Goal: Task Accomplishment & Management: Manage account settings

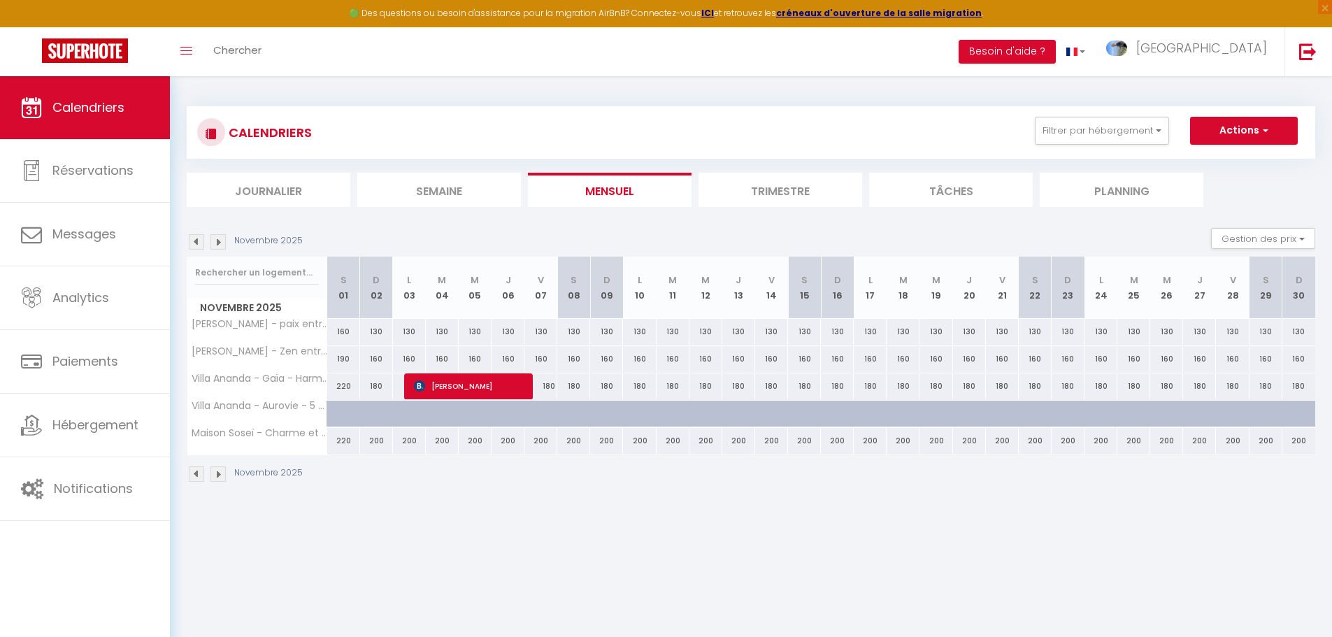
click at [197, 240] on img at bounding box center [196, 241] width 15 height 15
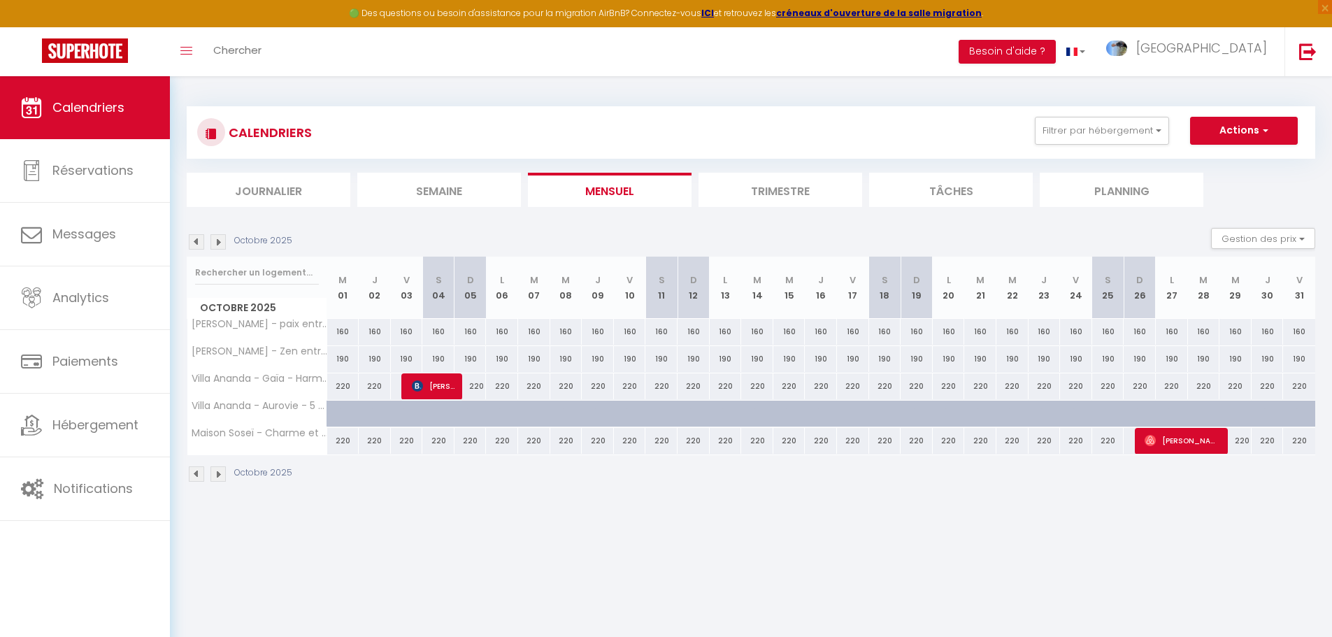
click at [219, 238] on img at bounding box center [217, 241] width 15 height 15
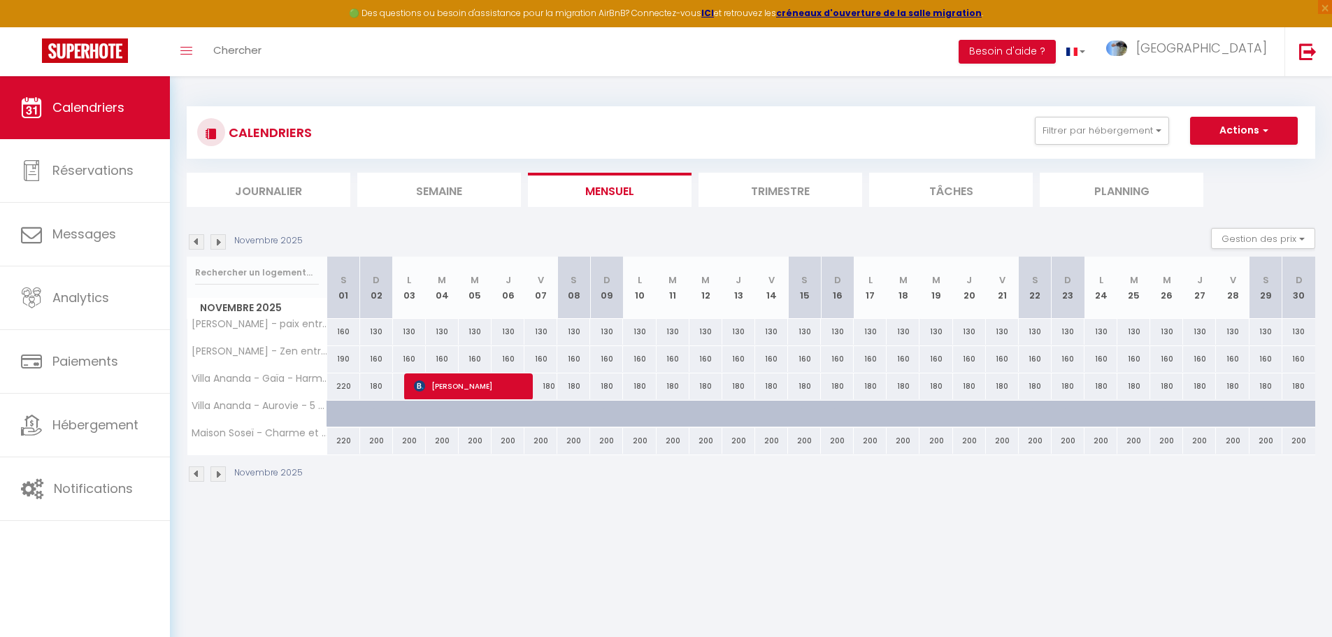
click at [510, 442] on div "200" at bounding box center [507, 441] width 33 height 26
type input "200"
type input "Jeu 06 Novembre 2025"
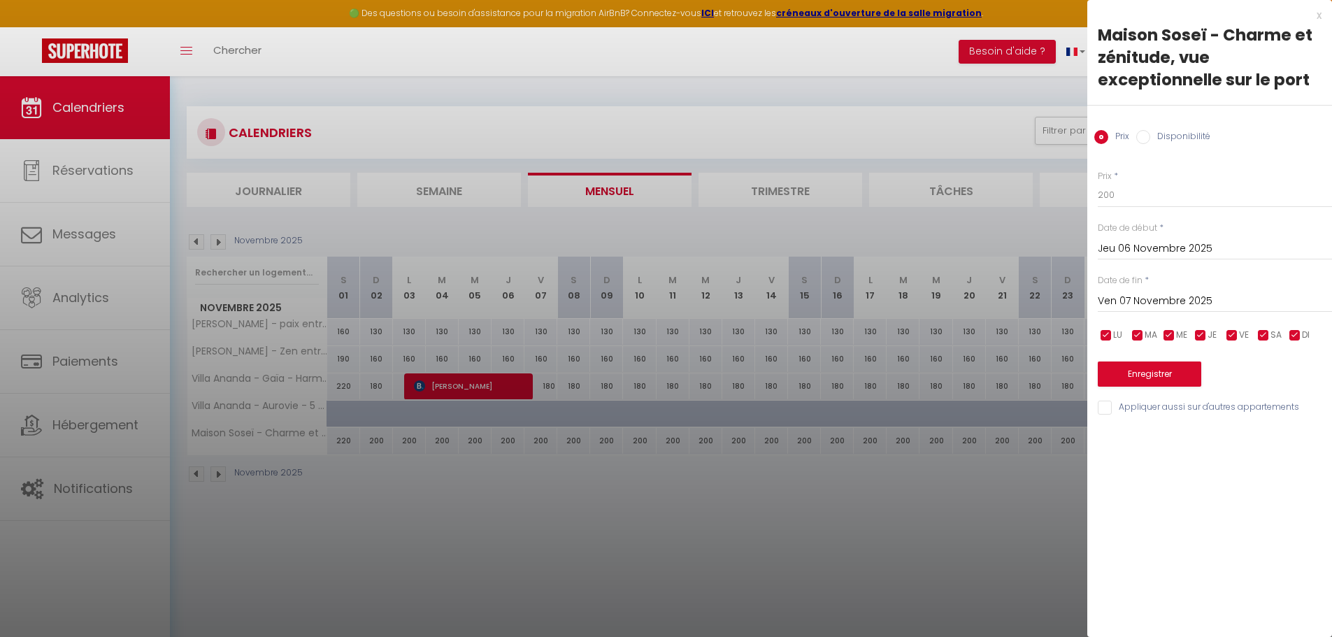
click at [1132, 296] on input "Ven 07 Novembre 2025" at bounding box center [1214, 301] width 234 height 18
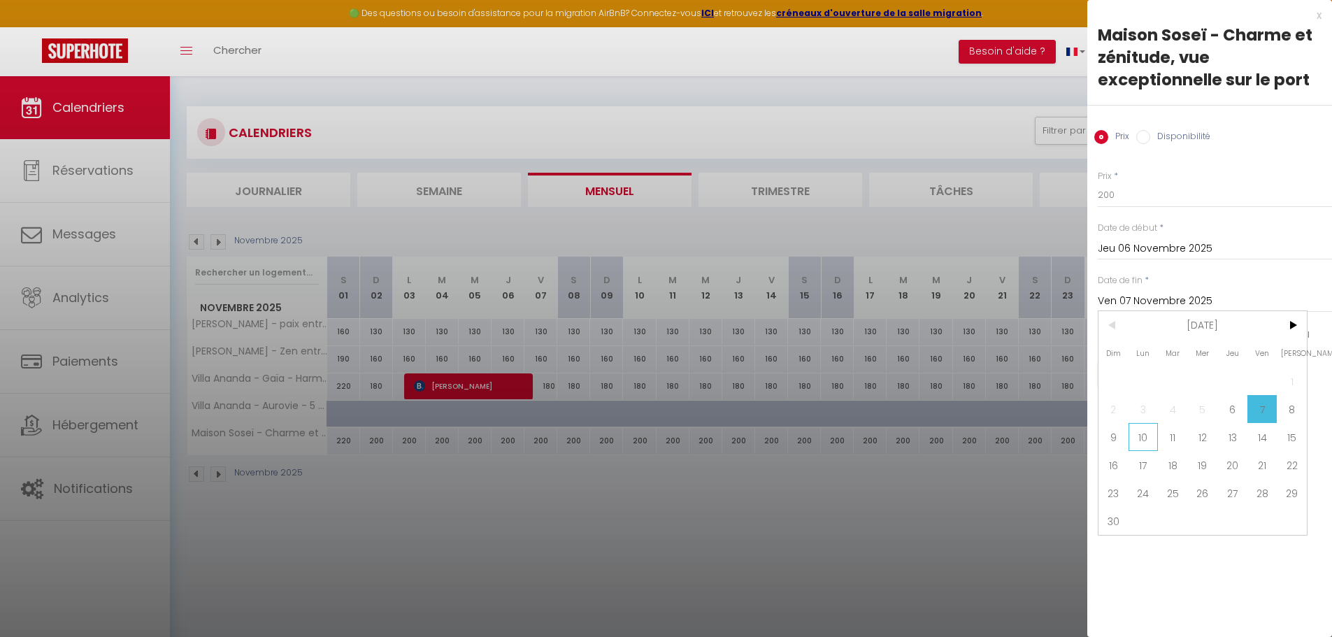
click at [1137, 433] on span "10" at bounding box center [1143, 437] width 30 height 28
type input "Lun 10 Novembre 2025"
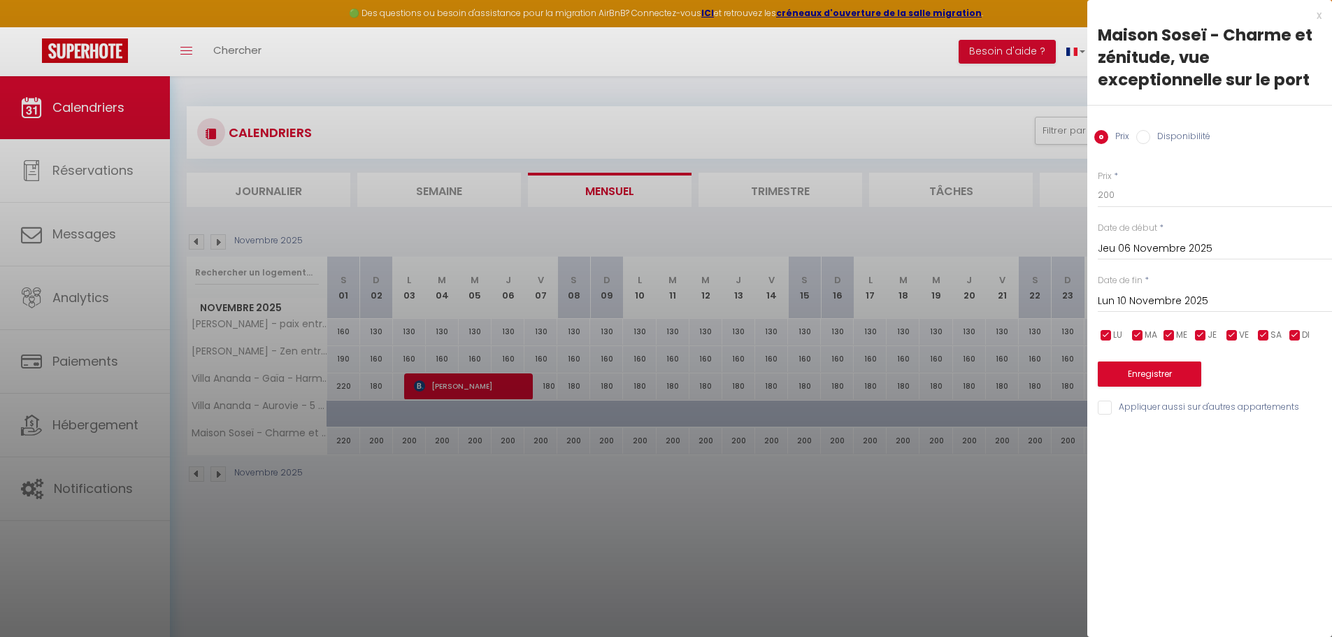
click at [1137, 133] on input "Disponibilité" at bounding box center [1143, 137] width 14 height 14
radio input "true"
radio input "false"
click at [1127, 197] on select "Disponible Indisponible" at bounding box center [1214, 195] width 234 height 27
select select "0"
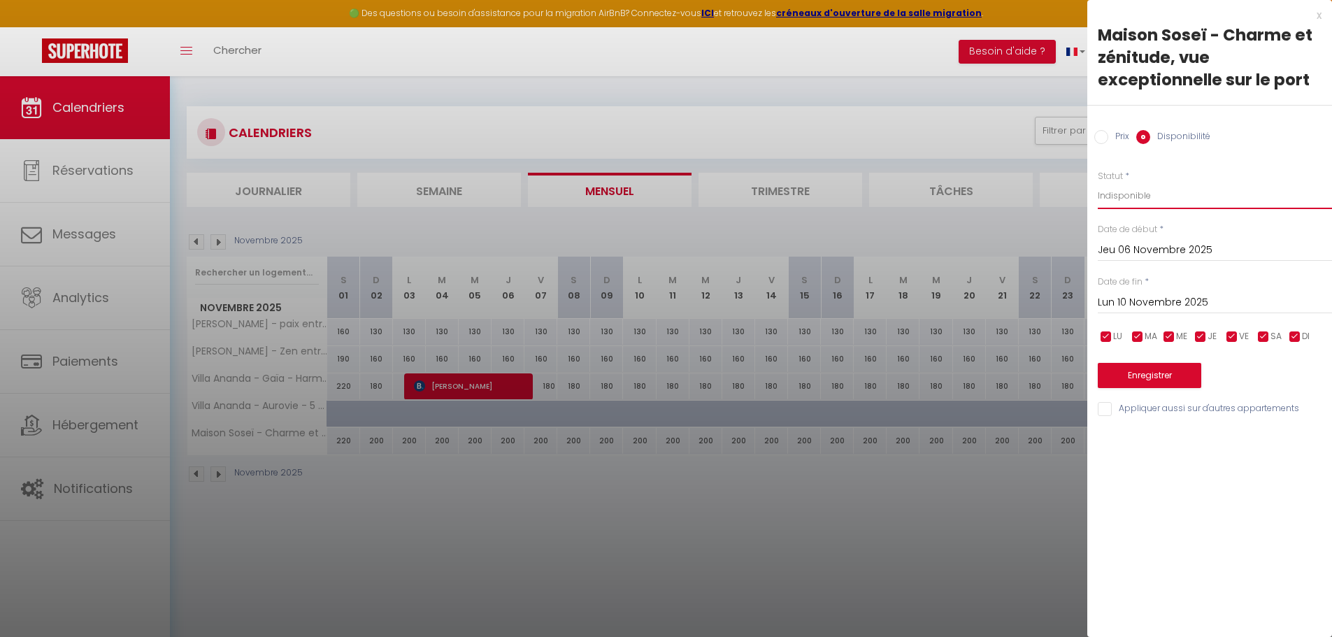
click at [1097, 182] on select "Disponible Indisponible" at bounding box center [1214, 195] width 234 height 27
click at [1148, 377] on button "Enregistrer" at bounding box center [1148, 375] width 103 height 25
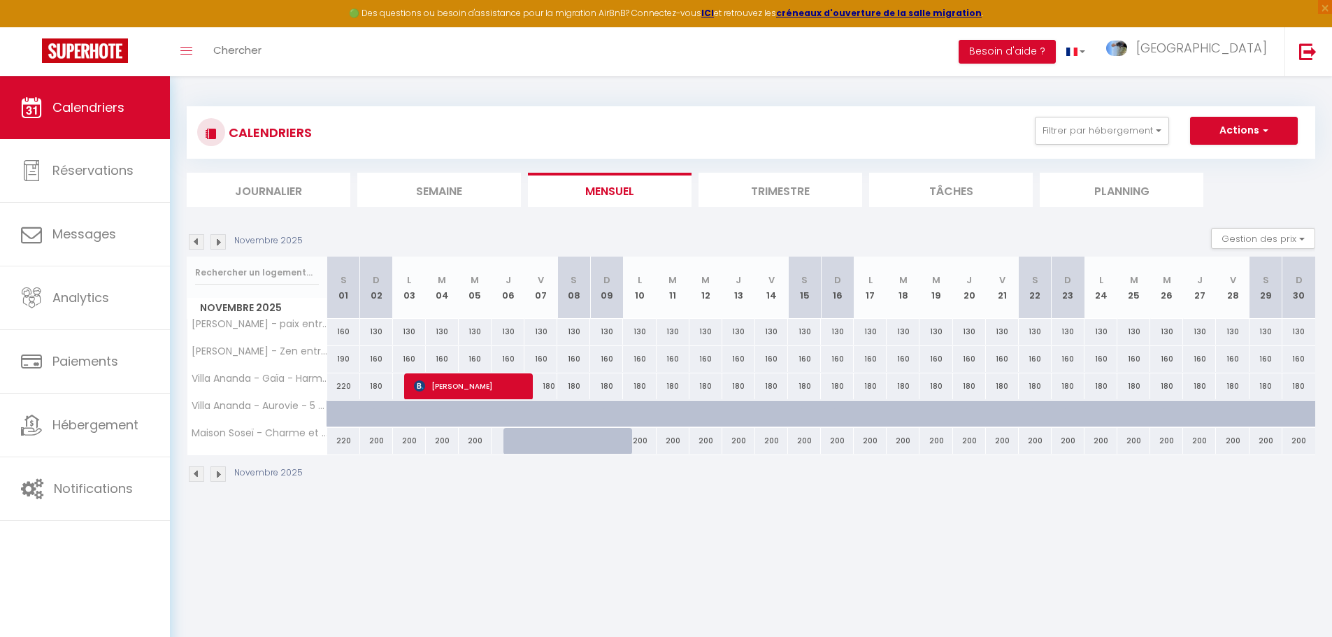
click at [196, 238] on img at bounding box center [196, 241] width 15 height 15
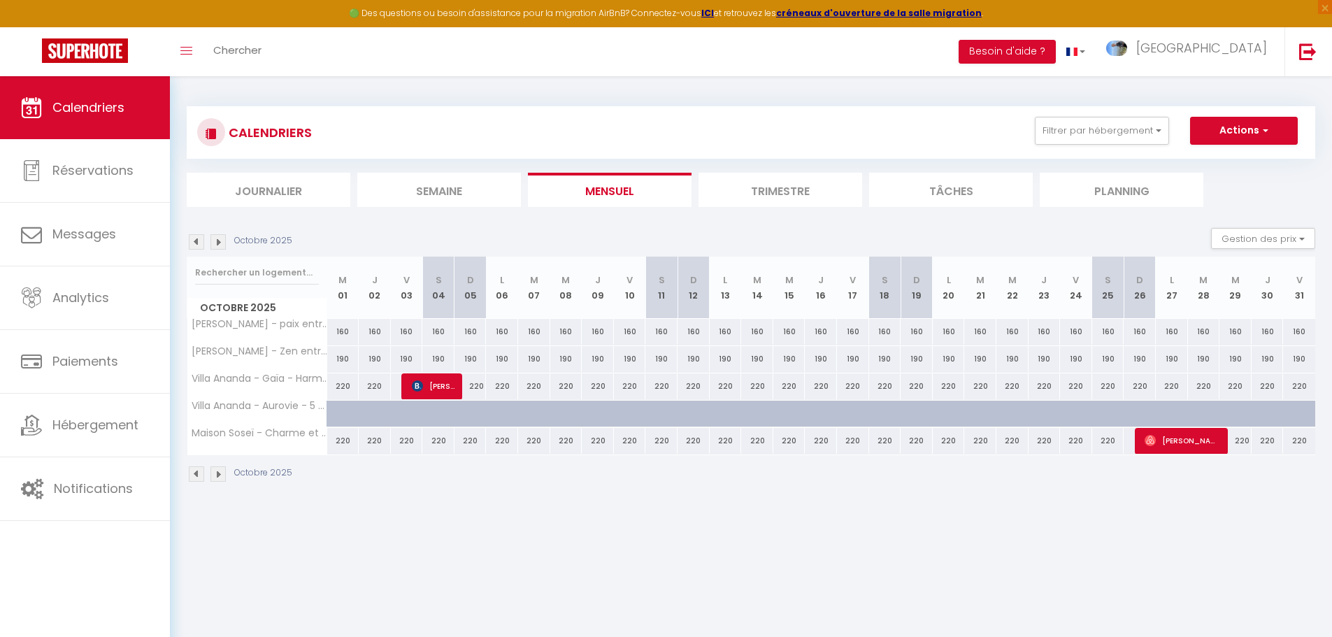
click at [203, 235] on img at bounding box center [196, 241] width 15 height 15
